Goal: Book appointment/travel/reservation

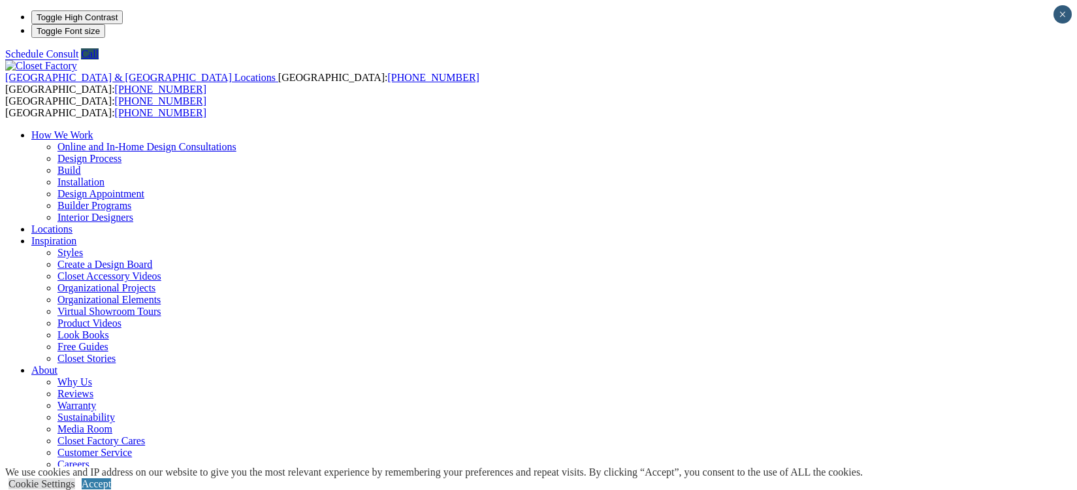
drag, startPoint x: 61, startPoint y: 172, endPoint x: 152, endPoint y: 172, distance: 90.8
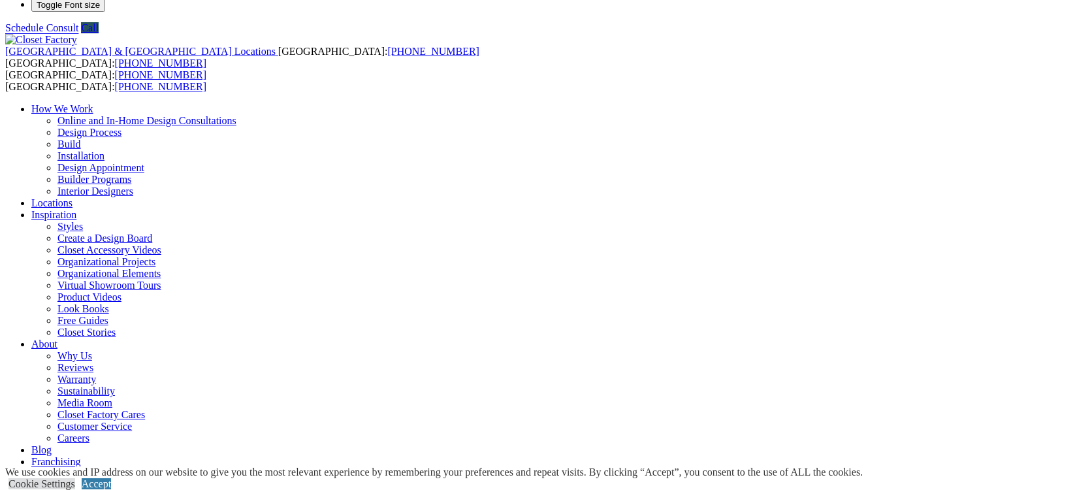
scroll to position [27, 0]
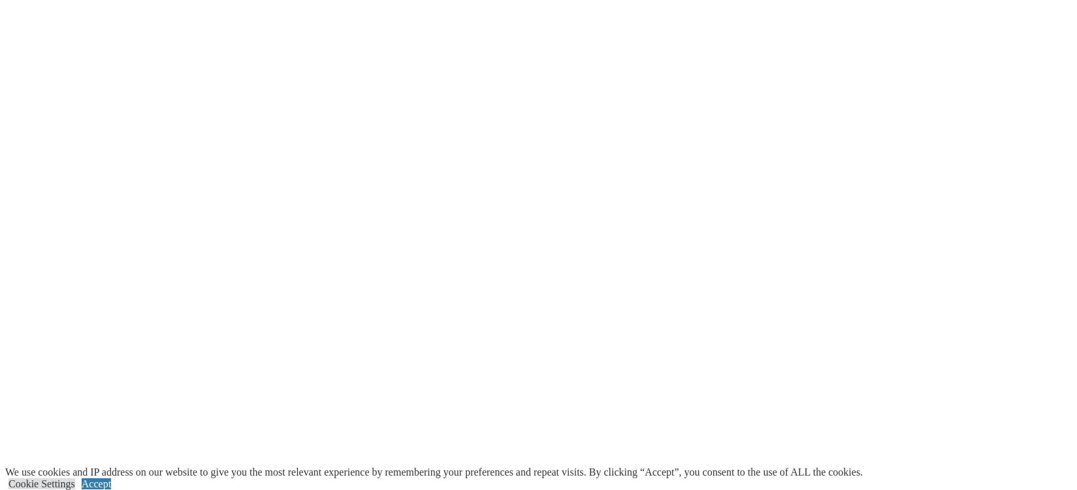
scroll to position [2332, 0]
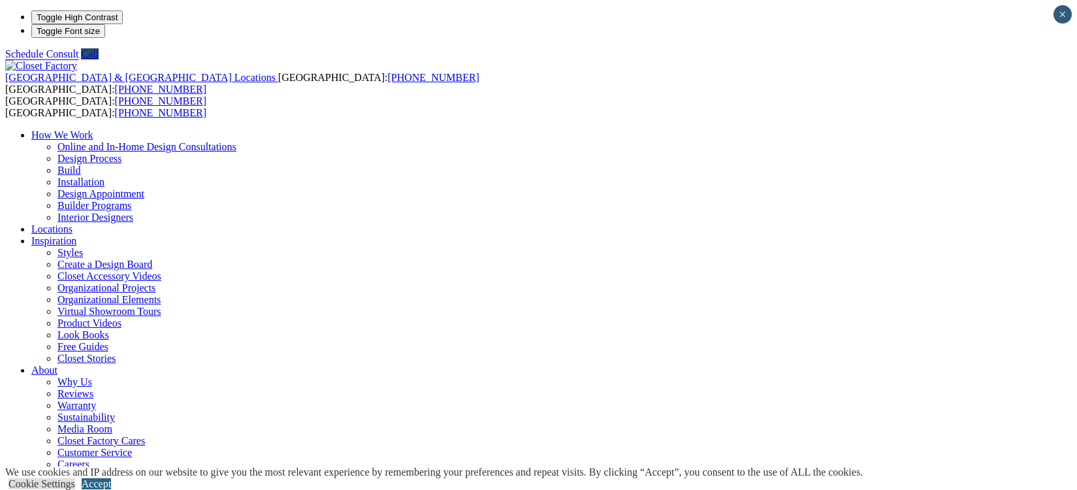
drag, startPoint x: 1038, startPoint y: 465, endPoint x: 642, endPoint y: 371, distance: 406.8
click at [111, 478] on link "Accept" at bounding box center [96, 483] width 29 height 11
